Goal: Transaction & Acquisition: Purchase product/service

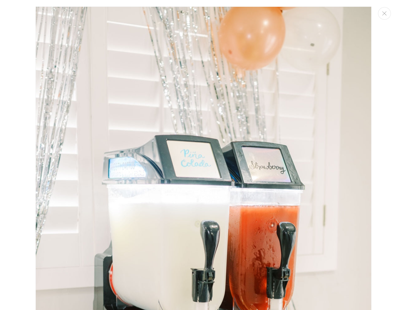
click at [266, 60] on img "Media gallery" at bounding box center [203, 258] width 336 height 504
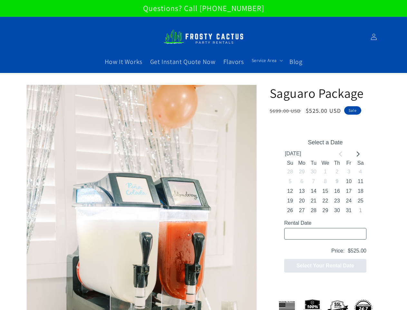
click at [341, 228] on input "Rental Date" at bounding box center [325, 233] width 82 height 12
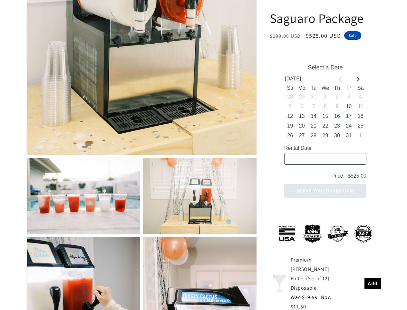
click at [358, 154] on input "Rental Date" at bounding box center [325, 159] width 82 height 12
click at [290, 172] on p "Price: $525.00" at bounding box center [325, 176] width 82 height 10
click at [302, 172] on p "Price: $525.00" at bounding box center [325, 176] width 82 height 10
click at [313, 172] on p "Price: $525.00" at bounding box center [325, 176] width 82 height 10
click at [325, 172] on p "Price: $525.00" at bounding box center [325, 176] width 82 height 10
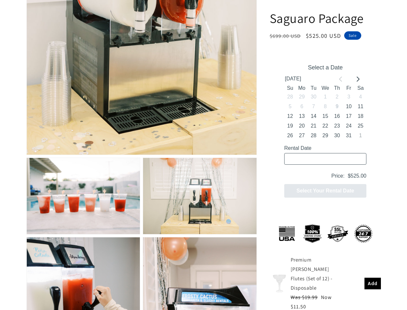
click at [337, 172] on p "Price: $525.00" at bounding box center [325, 176] width 82 height 10
click at [349, 172] on p "Price: $525.00" at bounding box center [325, 176] width 82 height 10
